Goal: Task Accomplishment & Management: Manage account settings

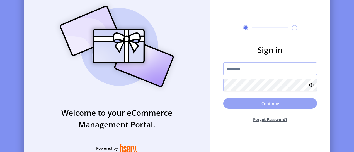
type input "**********"
click at [242, 105] on button "Continue" at bounding box center [270, 103] width 94 height 11
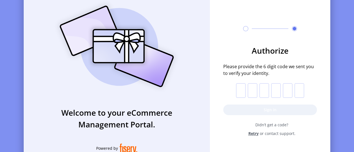
click at [243, 96] on input "text" at bounding box center [240, 90] width 9 height 15
drag, startPoint x: 273, startPoint y: 90, endPoint x: 277, endPoint y: 90, distance: 4.5
click at [276, 90] on input "text" at bounding box center [275, 90] width 9 height 15
click at [245, 88] on input "text" at bounding box center [240, 90] width 9 height 15
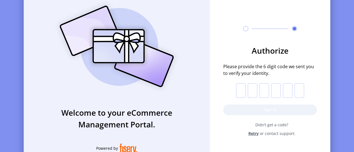
type input "*"
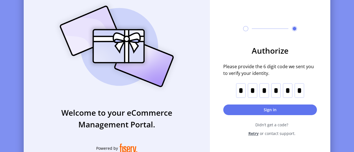
scroll to position [0, 0]
type input "*"
click at [251, 117] on form "Authorize Please provide the 6 digit code we sent you to verify your identity. …" at bounding box center [270, 90] width 121 height 92
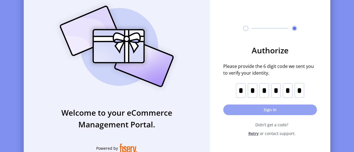
click at [251, 112] on button "Sign in" at bounding box center [270, 109] width 94 height 11
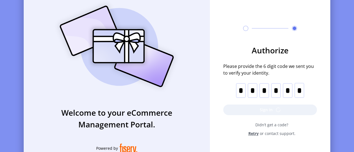
click at [251, 112] on form "Authorize Please provide the 6 digit code we sent you to verify your identity. …" at bounding box center [270, 90] width 121 height 92
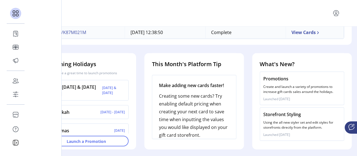
scroll to position [257, 2]
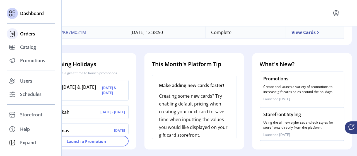
click at [39, 36] on div "Orders" at bounding box center [31, 33] width 48 height 13
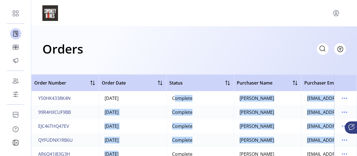
drag, startPoint x: 137, startPoint y: 151, endPoint x: 178, endPoint y: 153, distance: 41.0
click at [178, 153] on div "Order Number Order Date Status Purchaser Name Purchaser Email Card Format Merch…" at bounding box center [194, 114] width 326 height 81
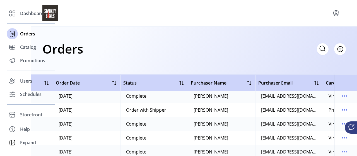
scroll to position [72, 0]
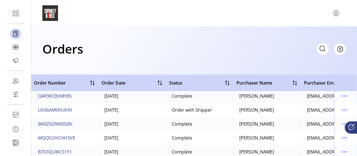
drag, startPoint x: 253, startPoint y: 111, endPoint x: 171, endPoint y: 112, distance: 81.5
click at [171, 112] on tr "U696AM6RUK49 [DATE] Order with Shipper [PERSON_NAME] [EMAIL_ADDRESS][DOMAIN_NAM…" at bounding box center [278, 110] width 495 height 14
click at [107, 110] on td "[DATE]" at bounding box center [132, 110] width 68 height 14
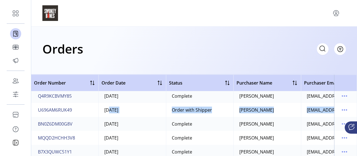
drag, startPoint x: 107, startPoint y: 110, endPoint x: 327, endPoint y: 110, distance: 219.8
click at [333, 110] on tr "U696AM6RUK49 [DATE] Order with Shipper [PERSON_NAME] [EMAIL_ADDRESS][DOMAIN_NAM…" at bounding box center [278, 110] width 495 height 14
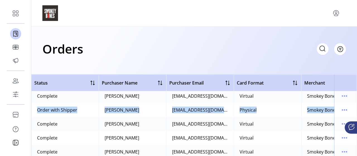
scroll to position [72, 146]
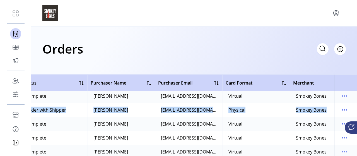
click at [267, 105] on td "Physical" at bounding box center [257, 110] width 68 height 14
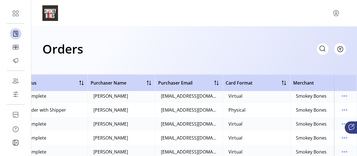
drag, startPoint x: 254, startPoint y: 99, endPoint x: 252, endPoint y: 105, distance: 6.4
click at [254, 102] on td "Virtual" at bounding box center [257, 96] width 68 height 14
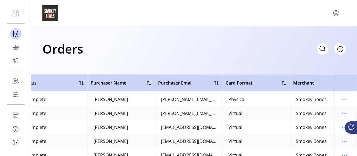
scroll to position [407, 146]
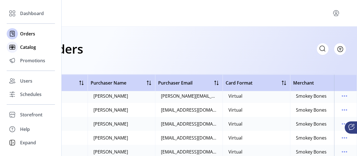
click at [22, 46] on span "Catalog" at bounding box center [28, 47] width 16 height 7
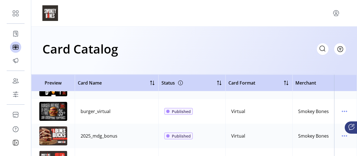
scroll to position [167, 0]
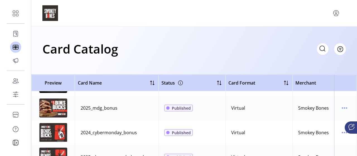
click at [59, 108] on img at bounding box center [53, 107] width 28 height 19
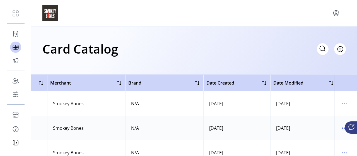
scroll to position [0, 251]
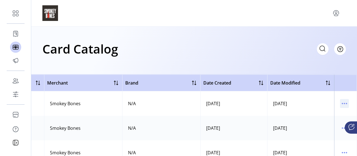
click at [344, 103] on icon "menu" at bounding box center [344, 103] width 9 height 9
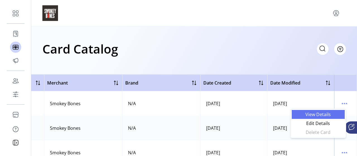
click at [338, 112] on span "View Details" at bounding box center [318, 114] width 46 height 4
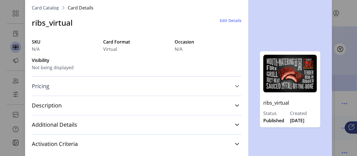
click at [82, 92] on link "Pricing" at bounding box center [137, 86] width 210 height 12
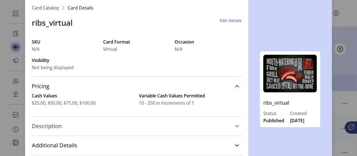
drag, startPoint x: 107, startPoint y: 127, endPoint x: 106, endPoint y: 123, distance: 4.3
click at [106, 130] on link "Description" at bounding box center [137, 126] width 210 height 12
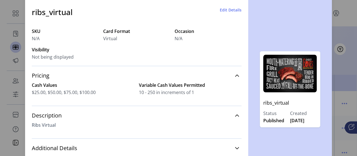
click at [105, 141] on div "Additional Details Terms & Conditions N/A Redemption Instructions N/A" at bounding box center [137, 147] width 210 height 19
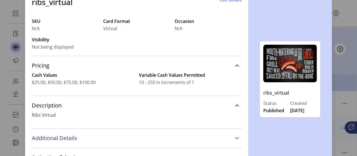
scroll to position [16, 0]
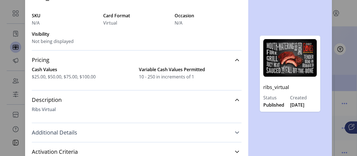
click at [229, 135] on link "Additional Details" at bounding box center [137, 132] width 210 height 12
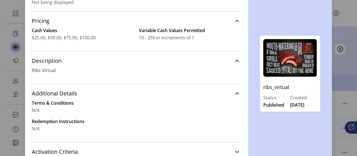
scroll to position [50, 0]
click at [234, 149] on link "Activation Criteria" at bounding box center [137, 152] width 210 height 12
drag, startPoint x: 335, startPoint y: 8, endPoint x: 199, endPoint y: 15, distance: 136.9
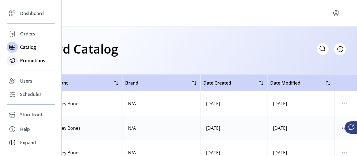
click at [48, 60] on div "Promotions" at bounding box center [31, 60] width 48 height 13
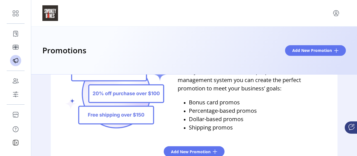
scroll to position [78, 0]
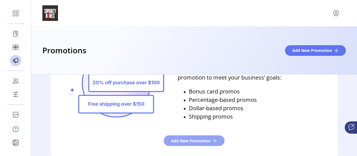
click at [199, 139] on span "Add New Promotion" at bounding box center [191, 141] width 40 height 6
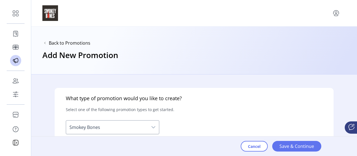
click at [124, 130] on span "Smokey Bones" at bounding box center [107, 127] width 82 height 13
click at [164, 127] on div "What type of promotion would you like to create? Select one of the following pr…" at bounding box center [194, 149] width 279 height 123
click at [155, 129] on div "dropdown trigger" at bounding box center [153, 127] width 11 height 13
click at [293, 149] on span "Save & Continue" at bounding box center [297, 146] width 35 height 7
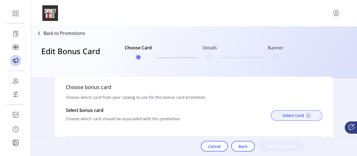
click at [291, 115] on span "Select Card" at bounding box center [293, 115] width 21 height 6
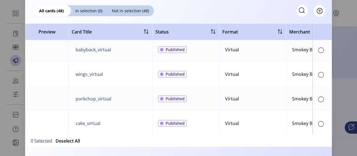
scroll to position [865, 0]
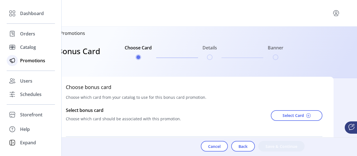
click at [37, 59] on span "Promotions" at bounding box center [32, 60] width 25 height 7
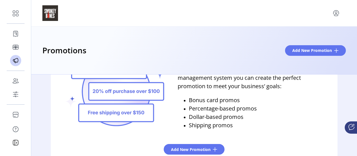
scroll to position [78, 0]
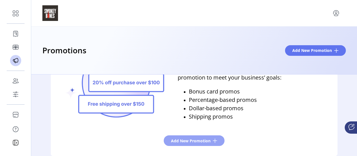
click at [197, 145] on button "Add New Promotion" at bounding box center [194, 140] width 61 height 11
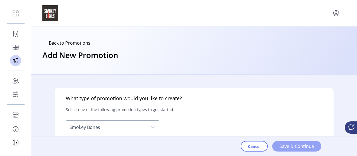
click at [316, 145] on button "Save & Continue" at bounding box center [296, 146] width 49 height 11
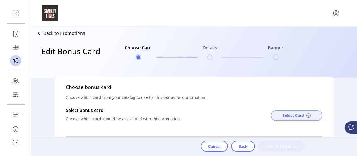
click at [296, 117] on span "Select Card" at bounding box center [293, 115] width 21 height 6
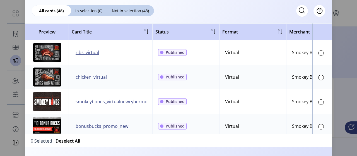
click at [91, 51] on span "ribs_virtual" at bounding box center [87, 52] width 23 height 7
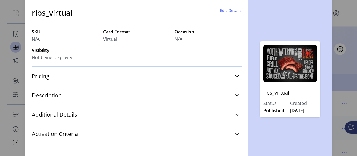
scroll to position [16, 0]
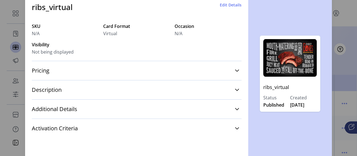
click at [280, 66] on img at bounding box center [290, 58] width 54 height 38
click at [337, 104] on div "Card Details Card Catalog Card Details ribs_virtual Edit Details SKU N/A Card F…" at bounding box center [178, 78] width 357 height 156
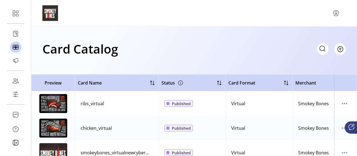
click at [104, 103] on td "ribs_virtual" at bounding box center [117, 103] width 84 height 25
click at [344, 103] on icon "menu" at bounding box center [344, 103] width 1 height 1
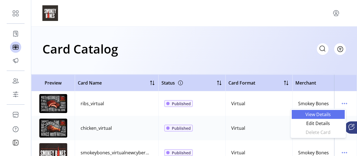
click at [338, 112] on span "View Details" at bounding box center [318, 114] width 46 height 4
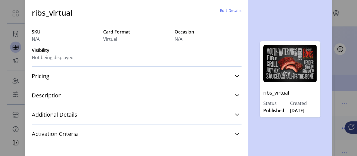
scroll to position [16, 0]
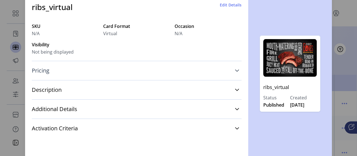
click at [80, 67] on link "Pricing" at bounding box center [137, 70] width 210 height 12
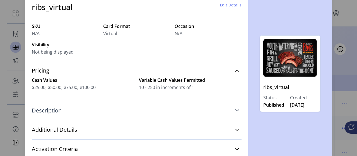
click at [88, 111] on link "Description" at bounding box center [137, 110] width 210 height 12
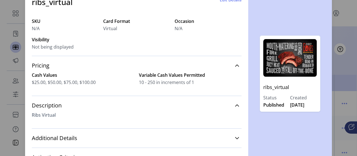
scroll to position [0, 0]
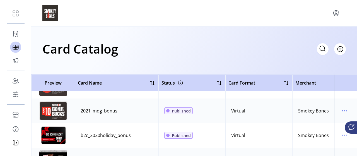
scroll to position [558, 0]
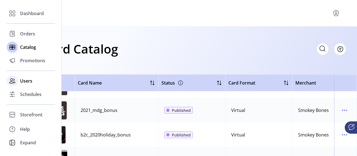
click at [41, 84] on div "Users" at bounding box center [31, 80] width 48 height 13
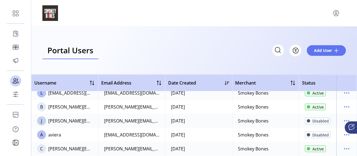
scroll to position [84, 0]
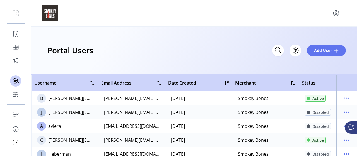
click at [143, 114] on div "[PERSON_NAME][EMAIL_ADDRESS][DOMAIN_NAME]" at bounding box center [132, 112] width 56 height 7
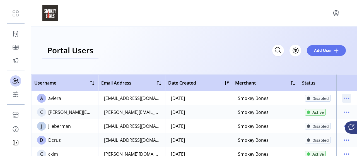
click at [342, 98] on icon "menu" at bounding box center [346, 98] width 9 height 9
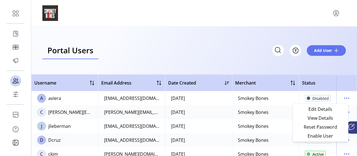
click at [251, 126] on div "Smokey Bones" at bounding box center [253, 126] width 31 height 7
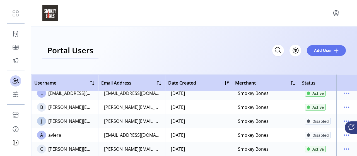
scroll to position [84, 0]
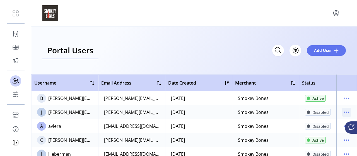
click at [343, 110] on icon "menu" at bounding box center [346, 112] width 9 height 9
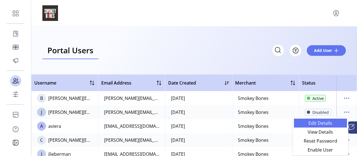
click at [328, 124] on span "Edit Details" at bounding box center [320, 123] width 46 height 4
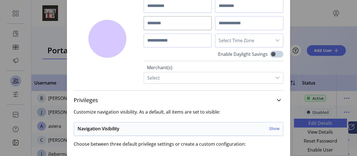
type input "********"
type input "**********"
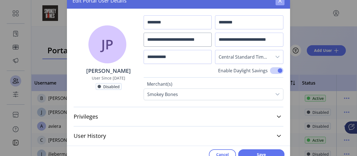
drag, startPoint x: 281, startPoint y: 1, endPoint x: 265, endPoint y: 38, distance: 40.6
click at [281, 1] on icon "button" at bounding box center [280, 1] width 4 height 4
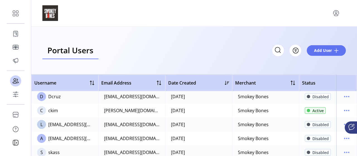
scroll to position [167, 0]
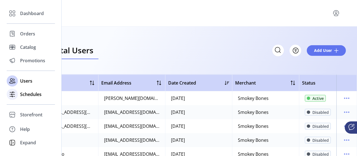
click at [42, 97] on div "Schedules" at bounding box center [31, 94] width 48 height 13
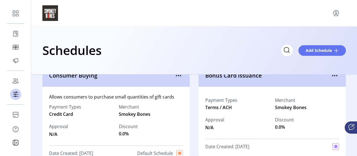
scroll to position [28, 0]
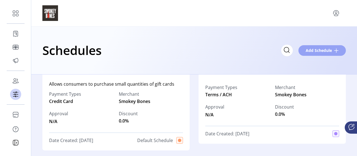
click at [328, 47] on button "Add Schedule" at bounding box center [321, 50] width 47 height 11
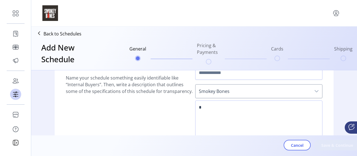
scroll to position [28, 0]
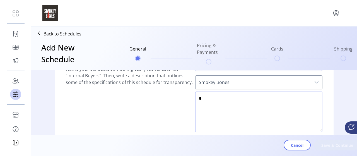
click at [226, 105] on textarea at bounding box center [258, 112] width 127 height 40
click at [260, 114] on textarea at bounding box center [258, 112] width 127 height 40
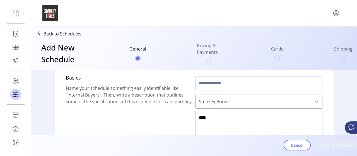
scroll to position [0, 0]
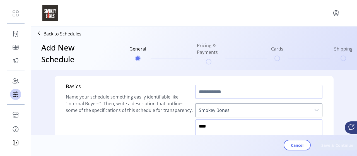
type textarea "****"
click at [262, 89] on input "text" at bounding box center [258, 92] width 127 height 14
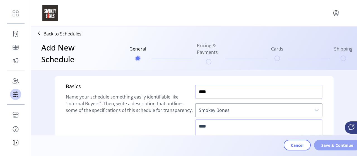
type input "****"
click at [334, 149] on button "Save & Continue" at bounding box center [337, 145] width 46 height 11
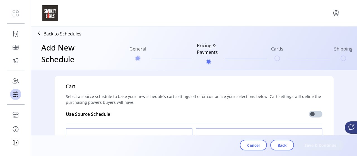
drag, startPoint x: 88, startPoint y: 101, endPoint x: 94, endPoint y: 101, distance: 5.9
click at [89, 101] on span "Select a source schedule to base your new schedule’s cart settings off of or cu…" at bounding box center [194, 99] width 257 height 12
click at [117, 101] on span "Select a source schedule to base your new schedule’s cart settings off of or cu…" at bounding box center [194, 99] width 257 height 12
drag, startPoint x: 134, startPoint y: 100, endPoint x: 131, endPoint y: 102, distance: 2.9
click at [134, 100] on span "Select a source schedule to base your new schedule’s cart settings off of or cu…" at bounding box center [194, 99] width 257 height 12
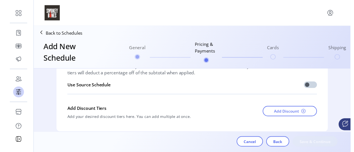
scroll to position [792, 0]
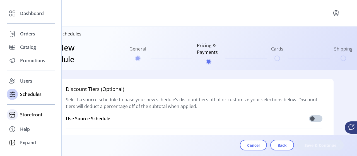
click at [23, 115] on span "Storefront" at bounding box center [31, 114] width 22 height 7
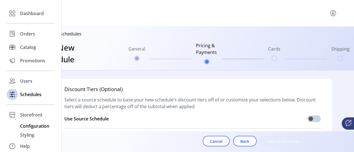
scroll to position [14, 0]
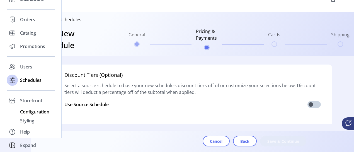
click at [48, 111] on span "Configuration" at bounding box center [34, 111] width 29 height 7
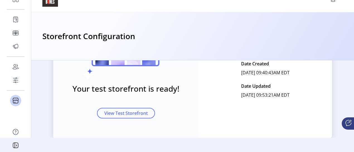
scroll to position [112, 0]
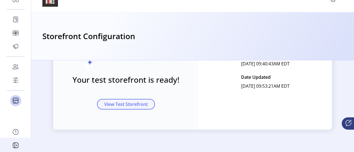
click at [106, 107] on span "View Test Storefront" at bounding box center [126, 104] width 44 height 7
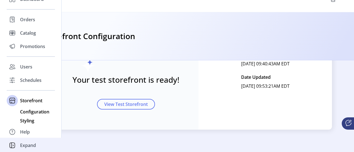
click at [30, 121] on span "Styling" at bounding box center [27, 120] width 14 height 7
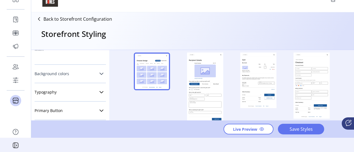
scroll to position [112, 0]
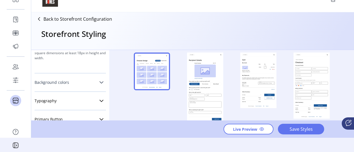
click at [78, 82] on link "Background colors" at bounding box center [70, 82] width 71 height 11
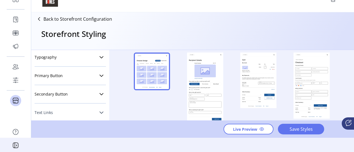
scroll to position [235, 0]
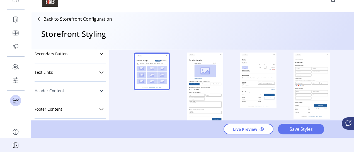
click at [78, 94] on link "Header Content" at bounding box center [70, 90] width 71 height 11
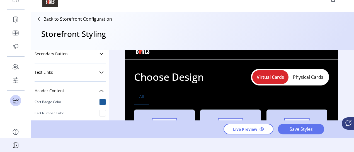
scroll to position [0, 0]
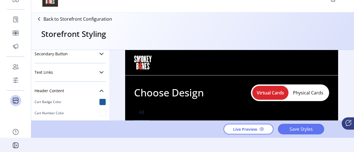
click at [301, 92] on button "Physical Cards" at bounding box center [308, 92] width 39 height 9
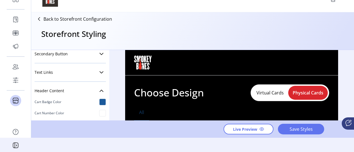
click at [105, 102] on div "Styling Toolbar Brand Logo Upload For best results upload a .png with a transpa…" at bounding box center [70, 85] width 78 height 71
click at [100, 102] on div at bounding box center [102, 101] width 7 height 7
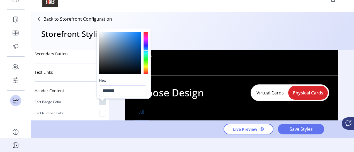
type input "*******"
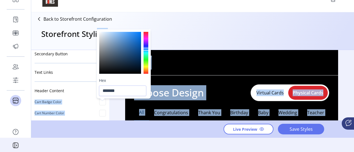
drag, startPoint x: 124, startPoint y: 69, endPoint x: 93, endPoint y: 20, distance: 56.9
click at [93, 20] on body "Dashboard Orders Catalog Promotions Users Schedules Storefront Configuration St…" at bounding box center [177, 62] width 354 height 152
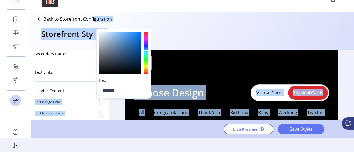
click at [230, 88] on div "Choose Design Virtual Cards Physical Cards" at bounding box center [231, 92] width 195 height 17
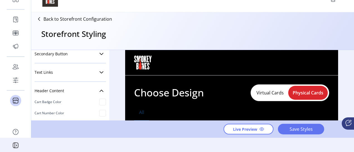
click at [91, 101] on div "Cart Badge Color" at bounding box center [70, 101] width 71 height 11
click at [103, 100] on div at bounding box center [102, 101] width 7 height 7
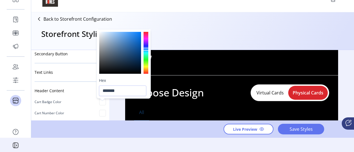
click at [135, 57] on div at bounding box center [120, 53] width 42 height 42
click at [145, 56] on div at bounding box center [146, 53] width 5 height 42
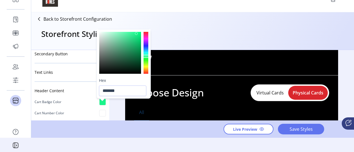
type input "*******"
click at [137, 32] on div at bounding box center [120, 53] width 42 height 42
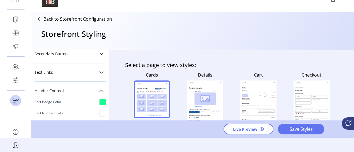
click at [257, 101] on rect at bounding box center [258, 108] width 32 height 14
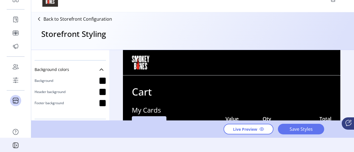
scroll to position [125, 0]
click at [99, 92] on div at bounding box center [102, 91] width 7 height 7
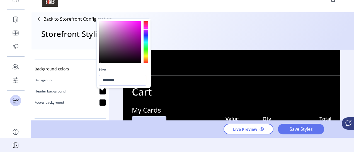
click at [130, 19] on div at bounding box center [124, 42] width 54 height 46
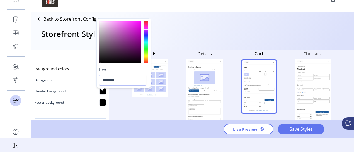
click at [167, 86] on rect at bounding box center [161, 89] width 10 height 6
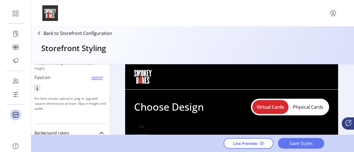
scroll to position [112, 0]
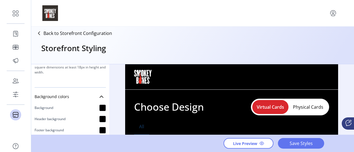
click at [100, 115] on div "Header background" at bounding box center [70, 118] width 71 height 11
click at [101, 117] on div at bounding box center [102, 118] width 7 height 7
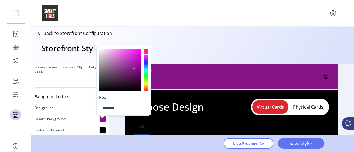
click at [135, 68] on div at bounding box center [120, 70] width 42 height 42
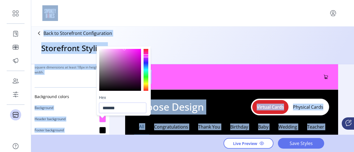
drag, startPoint x: 134, startPoint y: 69, endPoint x: 124, endPoint y: 24, distance: 46.0
click at [124, 24] on body "Dashboard Orders Catalog Promotions Users Schedules Storefront Configuration St…" at bounding box center [177, 76] width 354 height 152
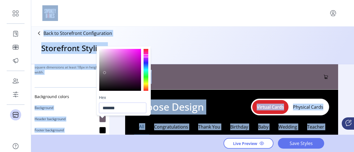
click at [105, 73] on div at bounding box center [120, 70] width 42 height 42
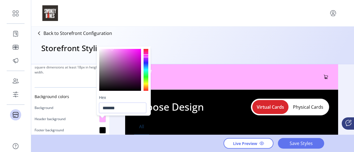
drag, startPoint x: 130, startPoint y: 66, endPoint x: 111, endPoint y: 40, distance: 31.5
click at [111, 40] on body "Dashboard Orders Catalog Promotions Users Schedules Storefront Configuration St…" at bounding box center [177, 76] width 354 height 152
type input "*******"
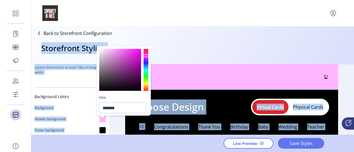
click at [246, 52] on div "Back to Storefront Configuration Storefront Styling" at bounding box center [192, 45] width 323 height 37
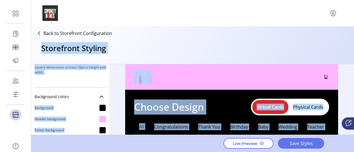
click at [266, 75] on header at bounding box center [231, 76] width 213 height 25
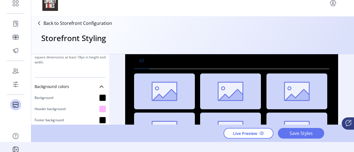
scroll to position [14, 0]
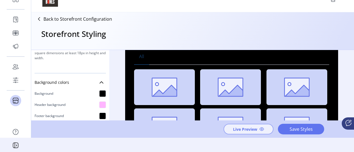
click at [257, 132] on span "Live Preview" at bounding box center [245, 129] width 24 height 6
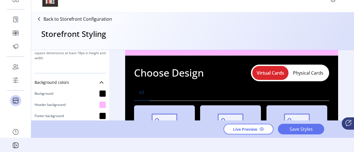
scroll to position [0, 0]
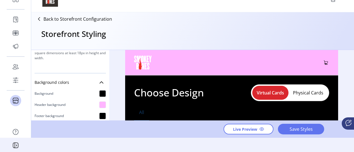
click at [234, 98] on div "Choose Design Virtual Cards Physical Cards" at bounding box center [231, 92] width 195 height 17
click at [101, 92] on div at bounding box center [102, 93] width 7 height 7
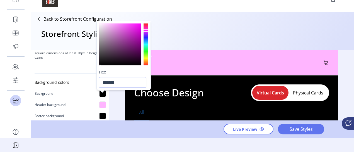
click at [120, 21] on div at bounding box center [124, 44] width 54 height 46
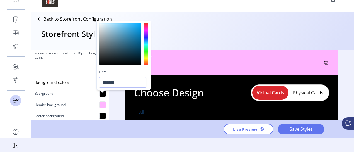
click at [145, 42] on div at bounding box center [146, 44] width 5 height 42
click at [145, 41] on div at bounding box center [146, 41] width 6 height 3
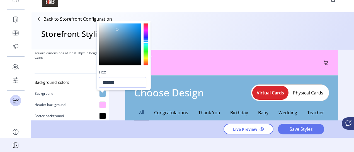
drag, startPoint x: 117, startPoint y: 29, endPoint x: 171, endPoint y: 9, distance: 57.5
click at [171, 9] on body "Dashboard Orders Catalog Promotions Users Schedules Storefront Configuration St…" at bounding box center [177, 62] width 354 height 152
type input "*******"
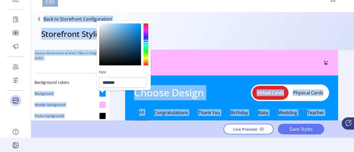
click at [238, 90] on div "Choose Design Virtual Cards Physical Cards" at bounding box center [231, 92] width 195 height 17
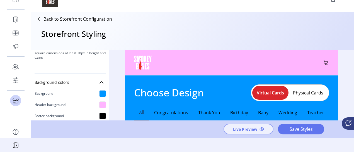
click at [274, 134] on button "Live Preview" at bounding box center [249, 129] width 50 height 11
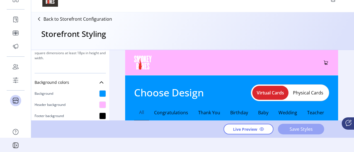
click at [317, 130] on span "Save Styles" at bounding box center [301, 129] width 32 height 7
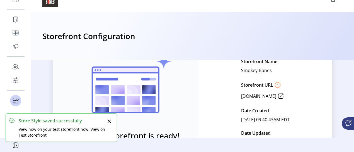
scroll to position [113, 0]
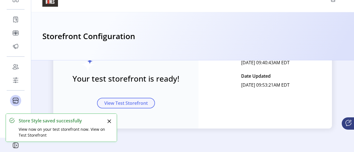
click at [140, 98] on button "View Test Storefront" at bounding box center [126, 103] width 58 height 11
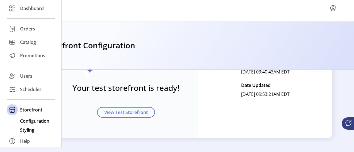
scroll to position [0, 0]
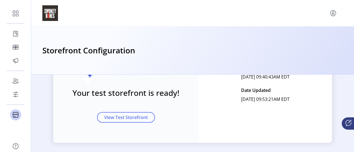
drag, startPoint x: 244, startPoint y: 15, endPoint x: 221, endPoint y: 54, distance: 45.1
click at [221, 54] on div "Storefront Configuration" at bounding box center [192, 50] width 301 height 12
